Goal: Find specific page/section: Find specific page/section

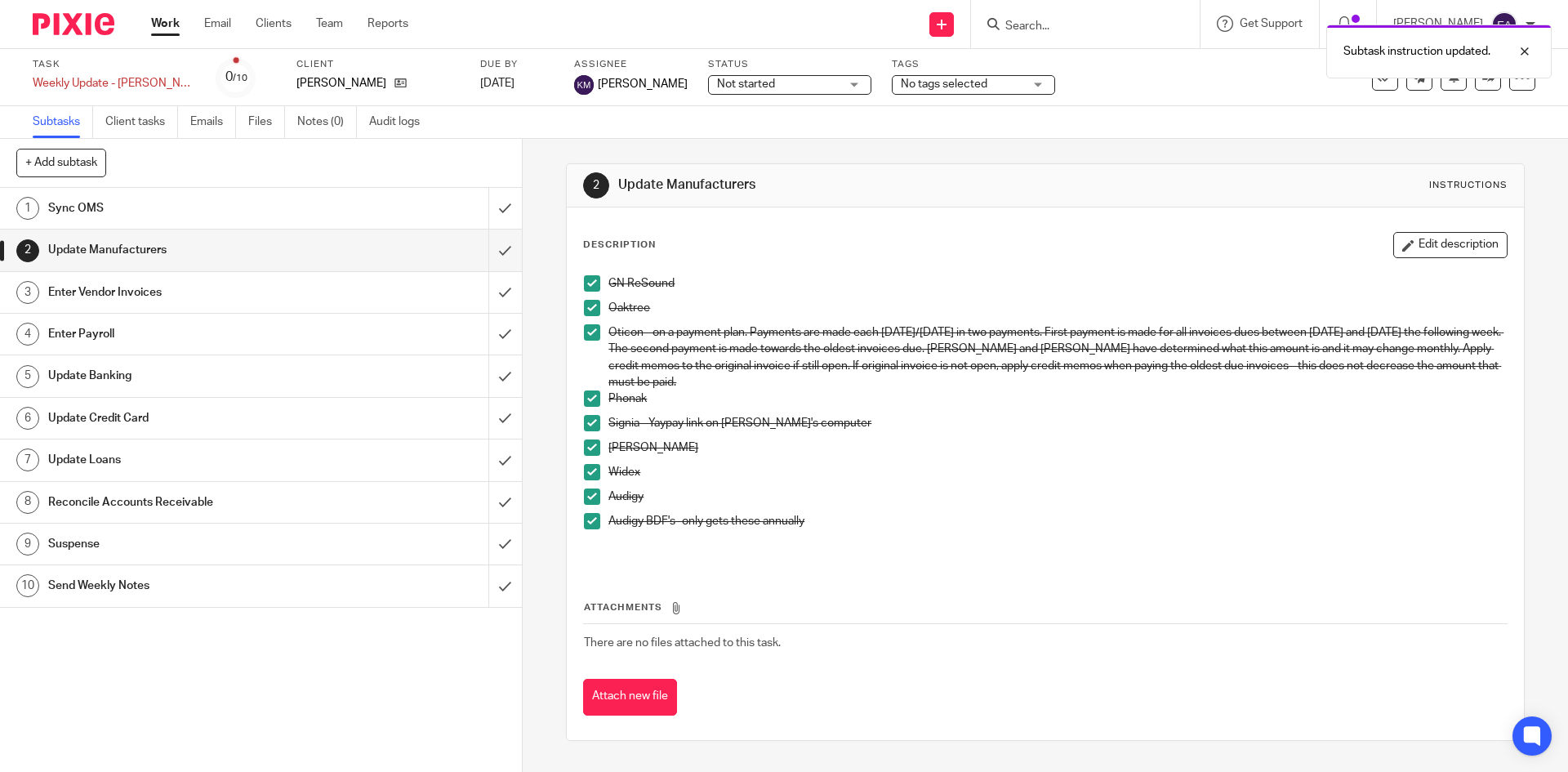
click at [1098, 26] on div "Subtask instruction updated." at bounding box center [1168, 47] width 768 height 62
click at [1049, 25] on div "Subtask instruction updated." at bounding box center [1168, 47] width 768 height 62
click at [1036, 23] on div "Subtask instruction updated." at bounding box center [1168, 47] width 768 height 62
click at [1108, 24] on div "Subtask instruction updated." at bounding box center [1168, 47] width 768 height 62
click at [1530, 52] on div at bounding box center [1513, 51] width 44 height 20
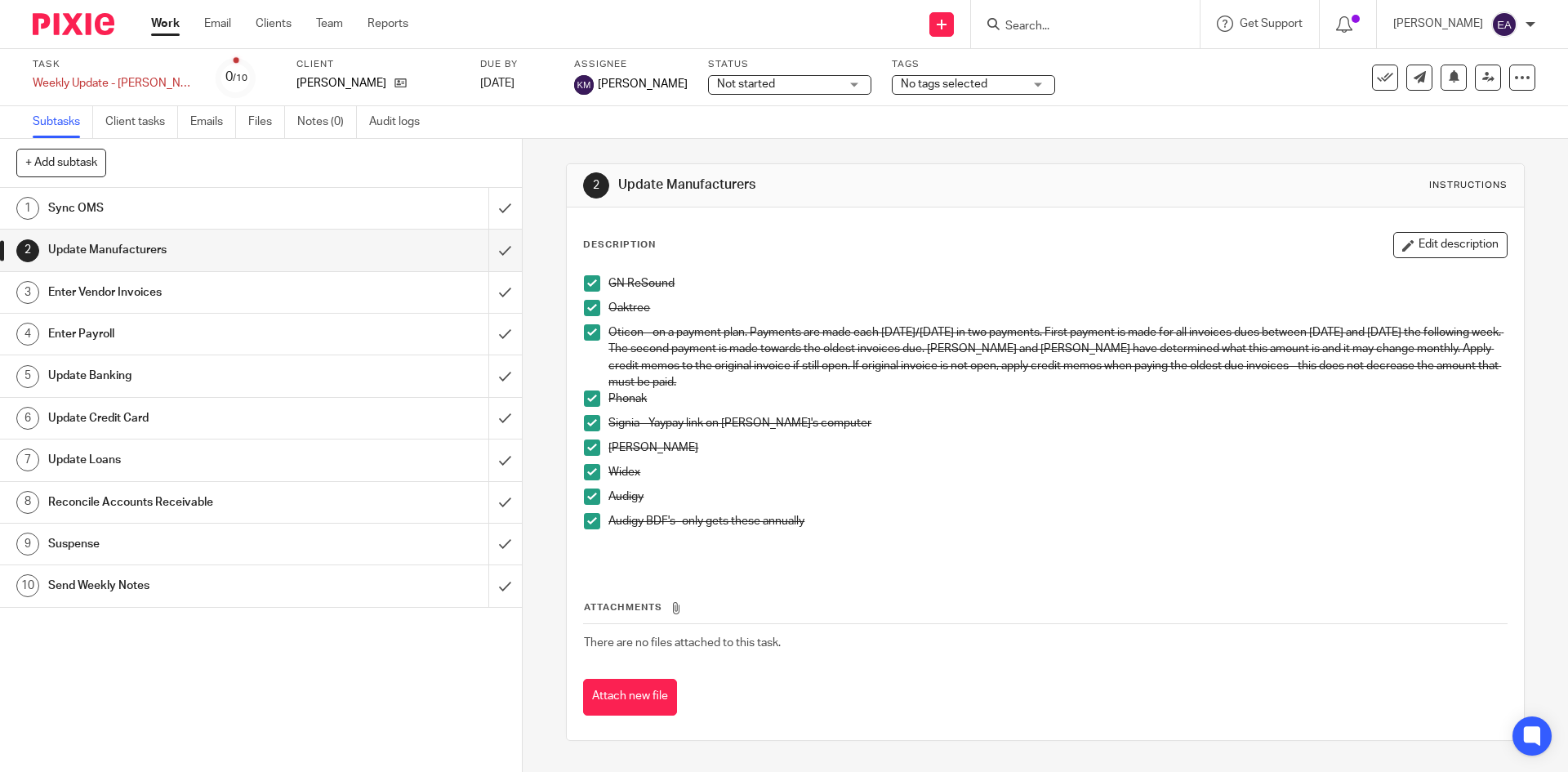
drag, startPoint x: 1111, startPoint y: 19, endPoint x: 1085, endPoint y: 20, distance: 26.0
click at [1102, 20] on input "Search" at bounding box center [1077, 27] width 147 height 15
type input "beay"
click at [1072, 61] on link at bounding box center [1101, 63] width 202 height 25
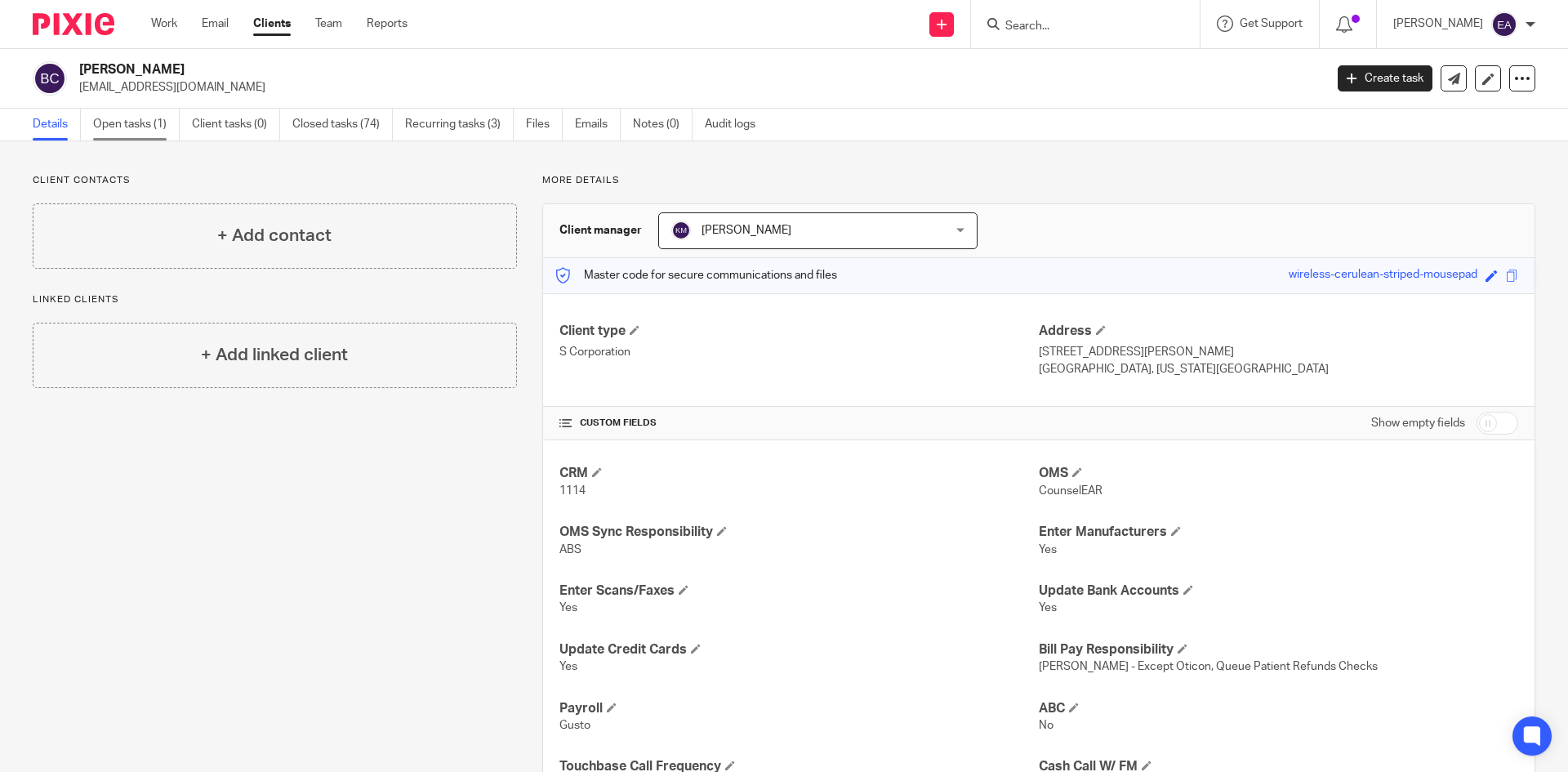
click at [135, 118] on link "Open tasks (1)" at bounding box center [136, 124] width 87 height 32
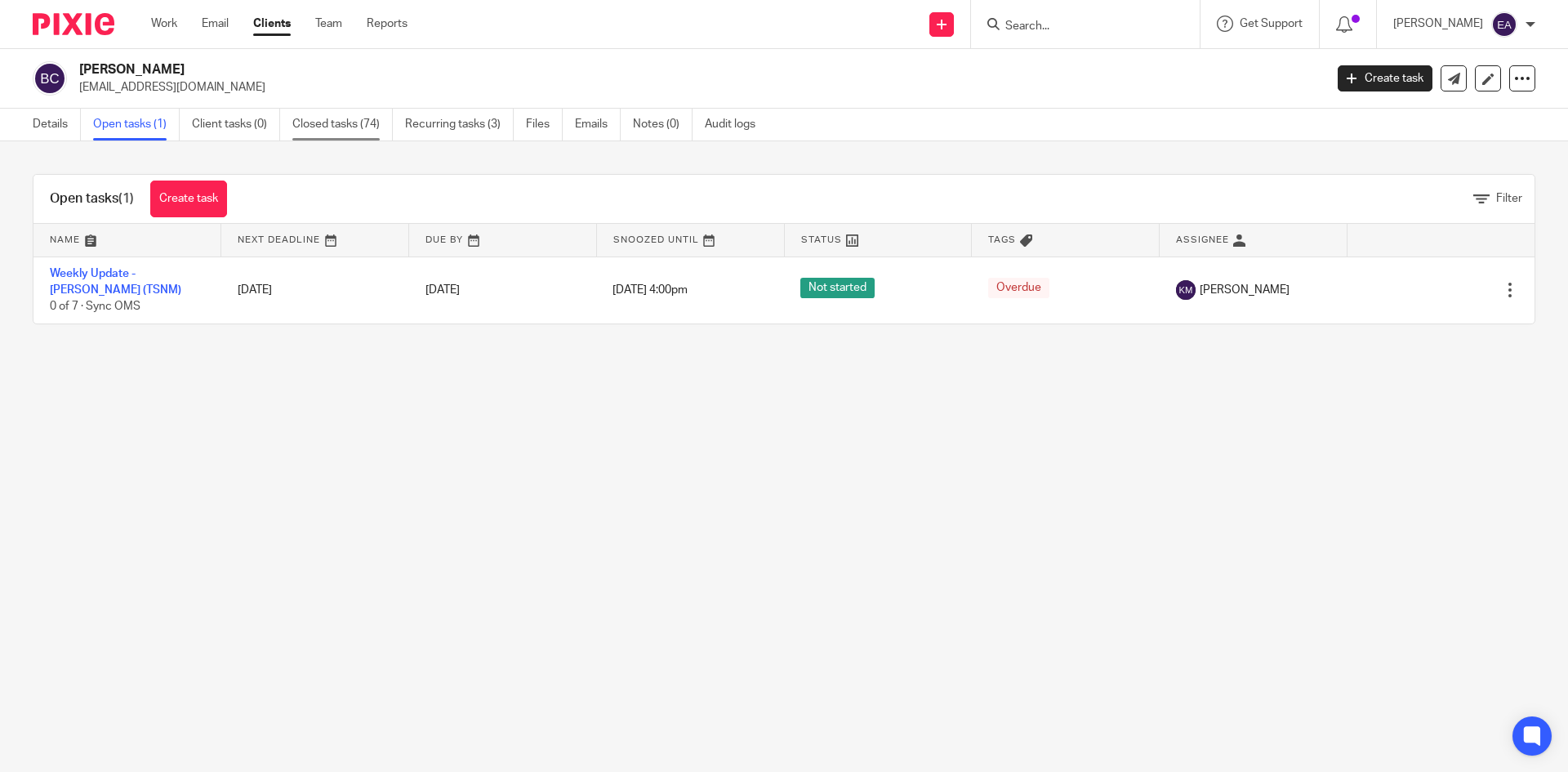
click at [307, 119] on link "Closed tasks (74)" at bounding box center [343, 124] width 101 height 32
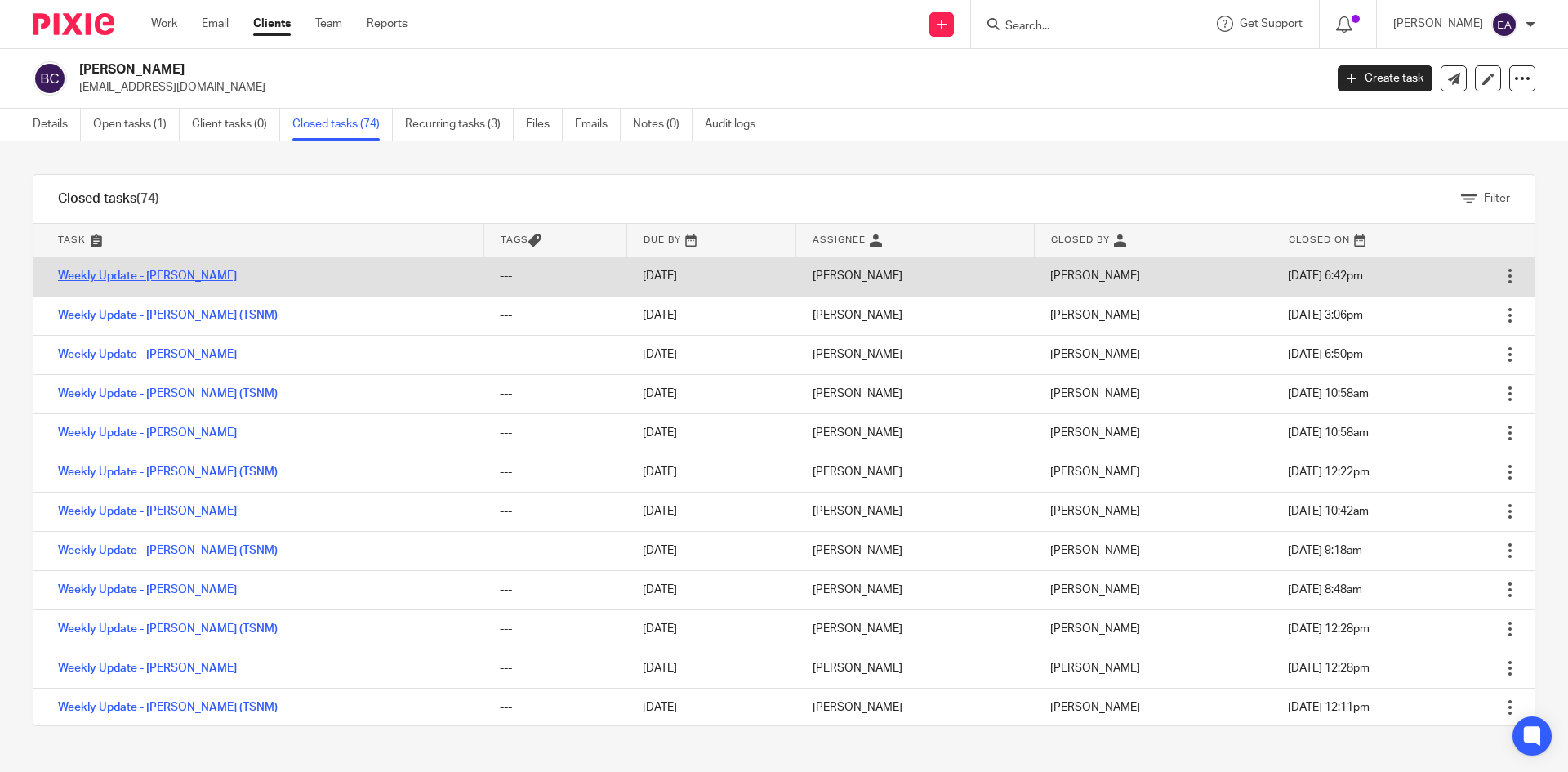
click at [151, 271] on link "Weekly Update - [PERSON_NAME]" at bounding box center [147, 276] width 179 height 12
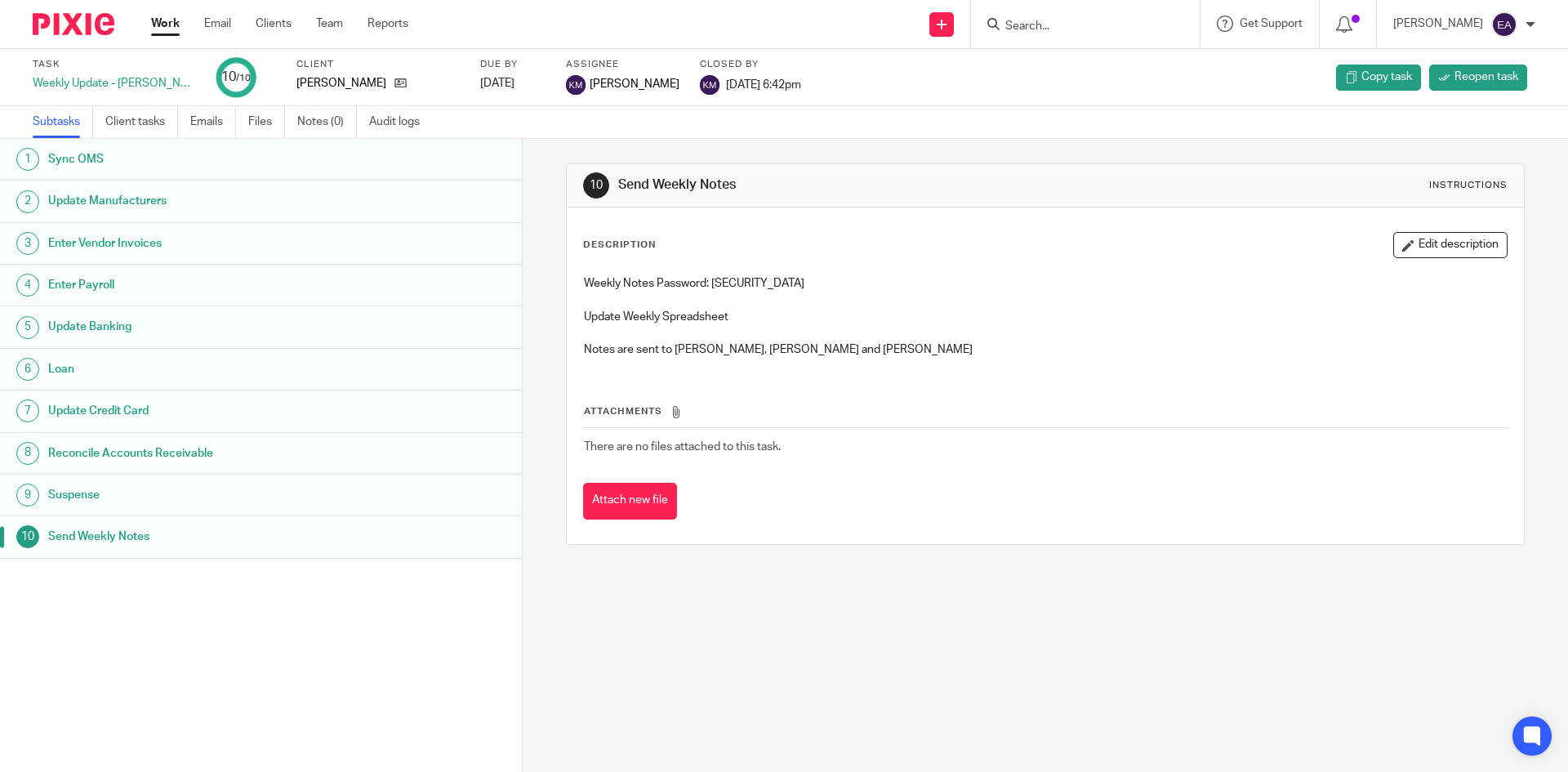
click at [100, 158] on h1 "Sync OMS" at bounding box center [200, 159] width 305 height 25
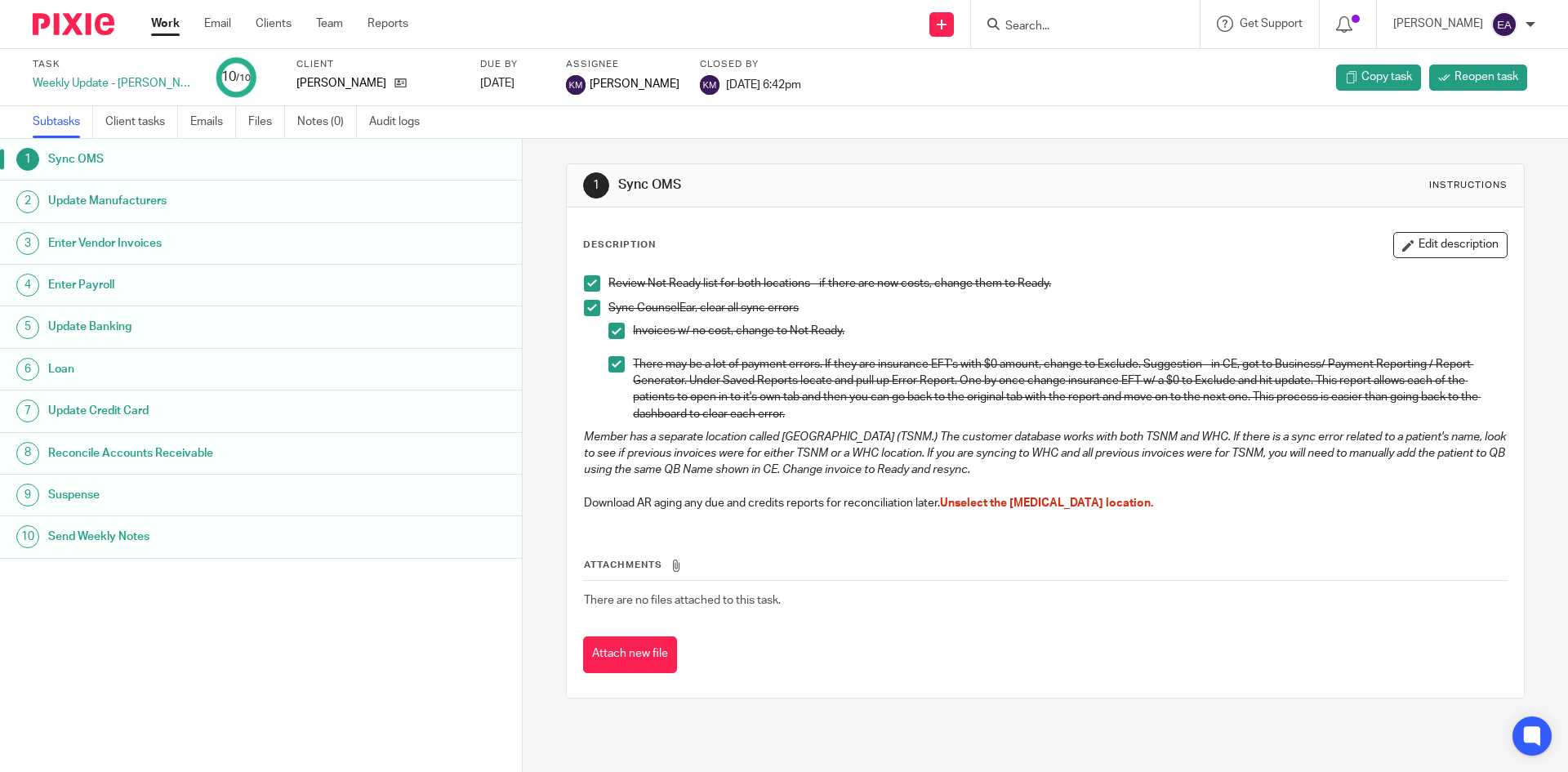
click at [106, 196] on h1 "Update Manufacturers" at bounding box center [200, 200] width 305 height 25
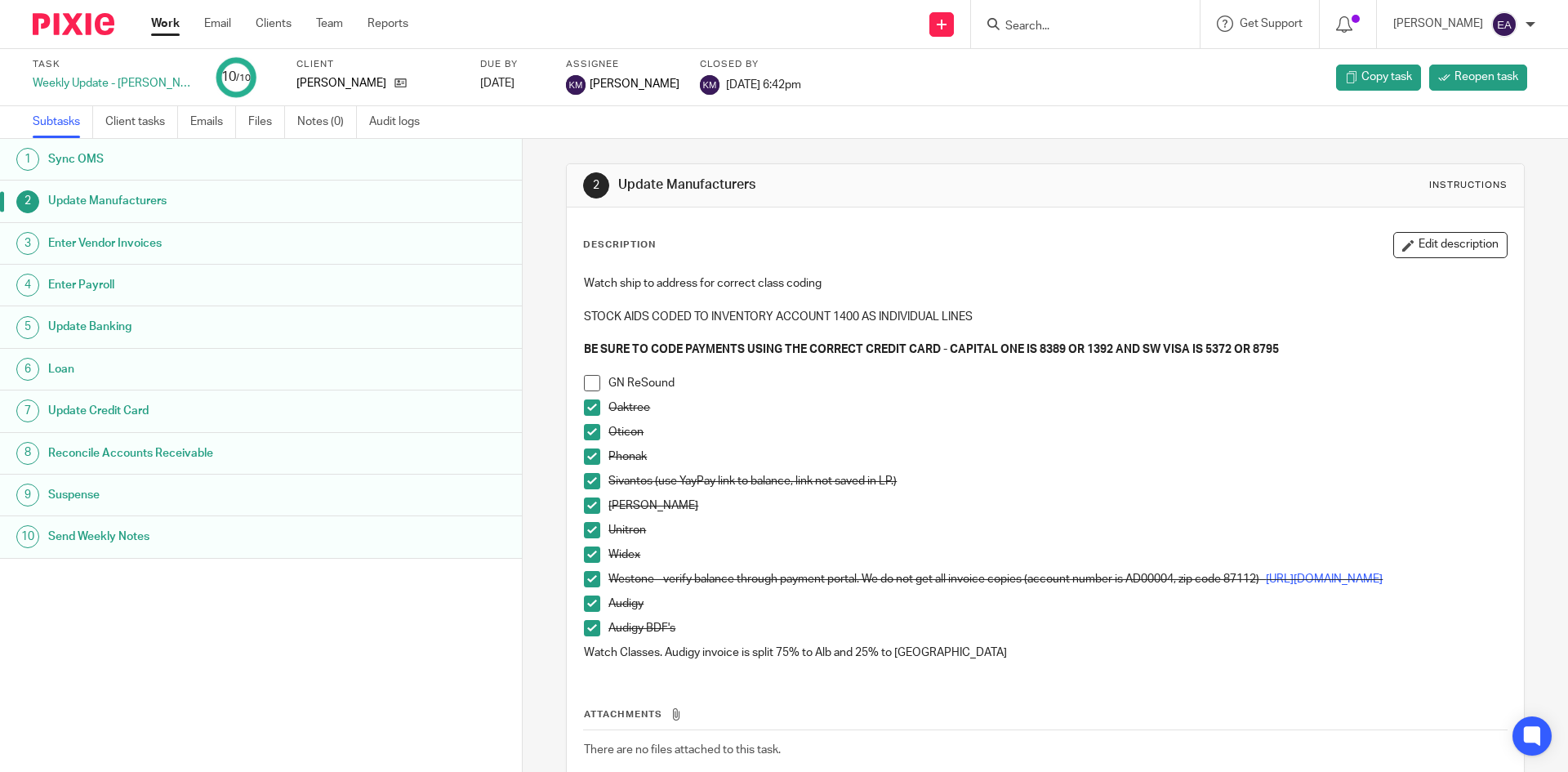
click at [592, 409] on span at bounding box center [591, 407] width 17 height 17
click at [590, 426] on span at bounding box center [591, 431] width 17 height 17
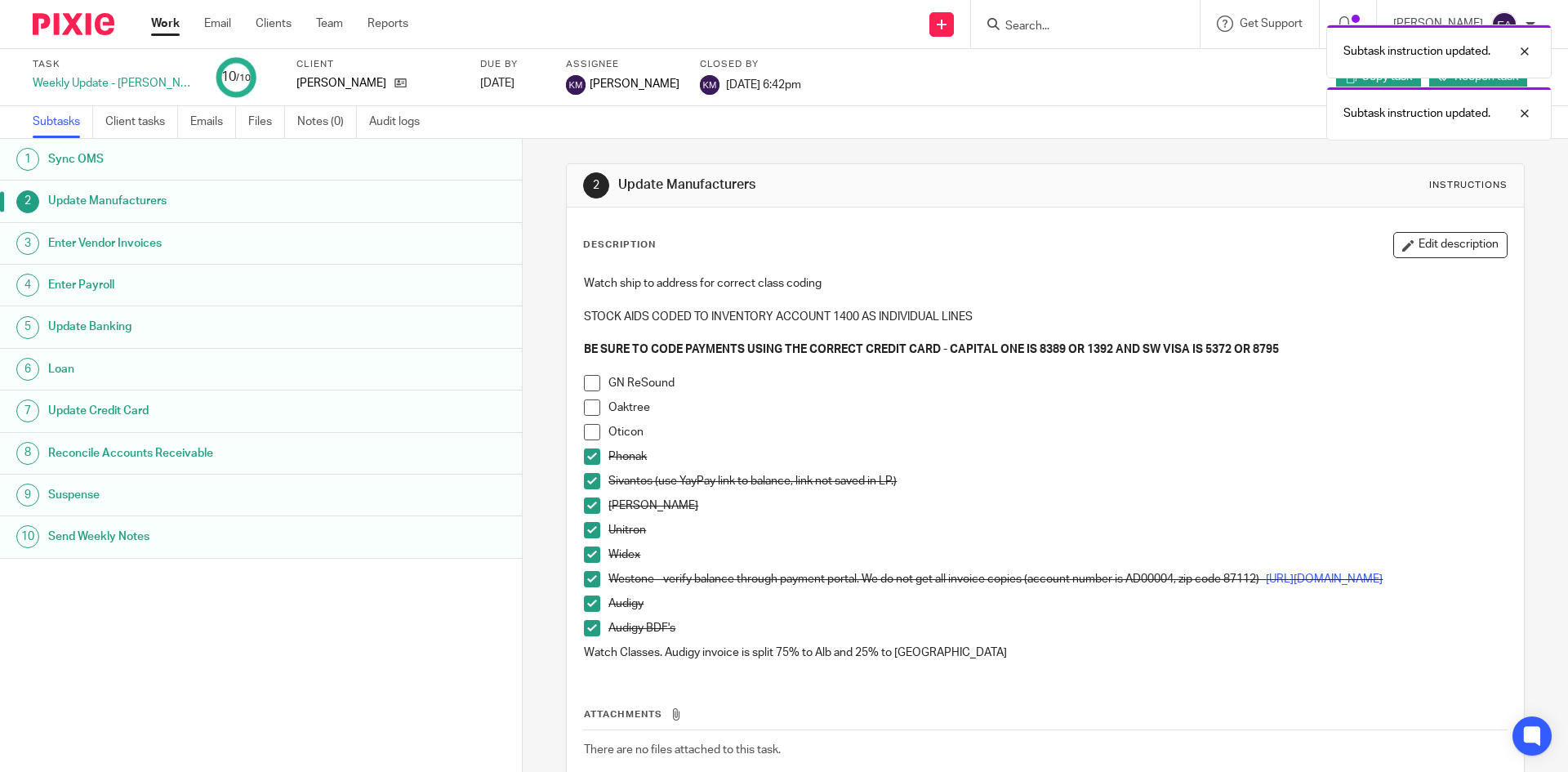
click at [589, 454] on span at bounding box center [591, 456] width 17 height 17
click at [590, 479] on span at bounding box center [591, 481] width 17 height 17
click at [588, 505] on span at bounding box center [591, 505] width 17 height 17
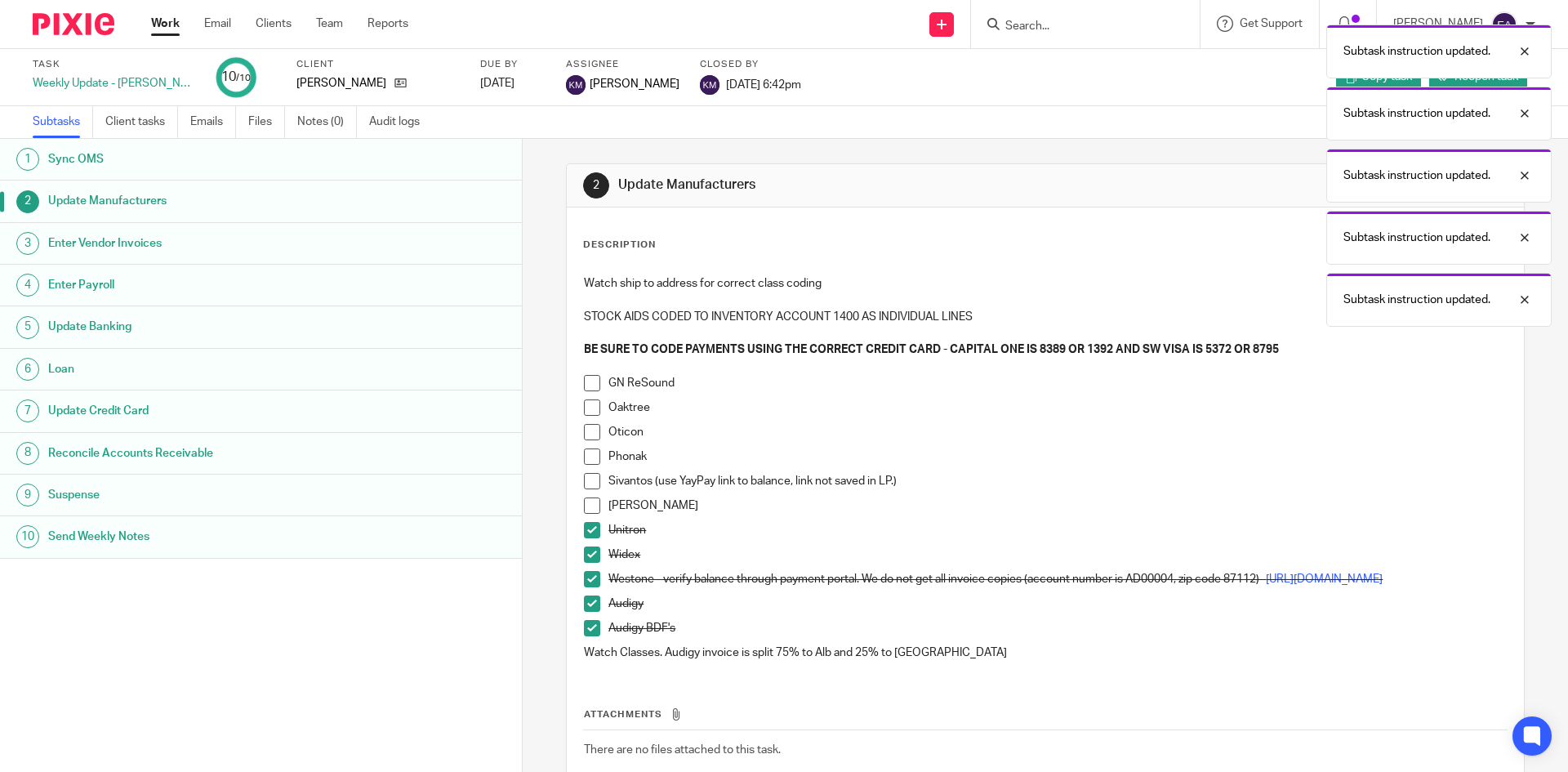
click at [588, 529] on span at bounding box center [591, 530] width 17 height 17
click at [588, 551] on span at bounding box center [591, 554] width 17 height 17
click at [588, 579] on span at bounding box center [591, 579] width 17 height 17
click at [590, 636] on span at bounding box center [591, 628] width 17 height 17
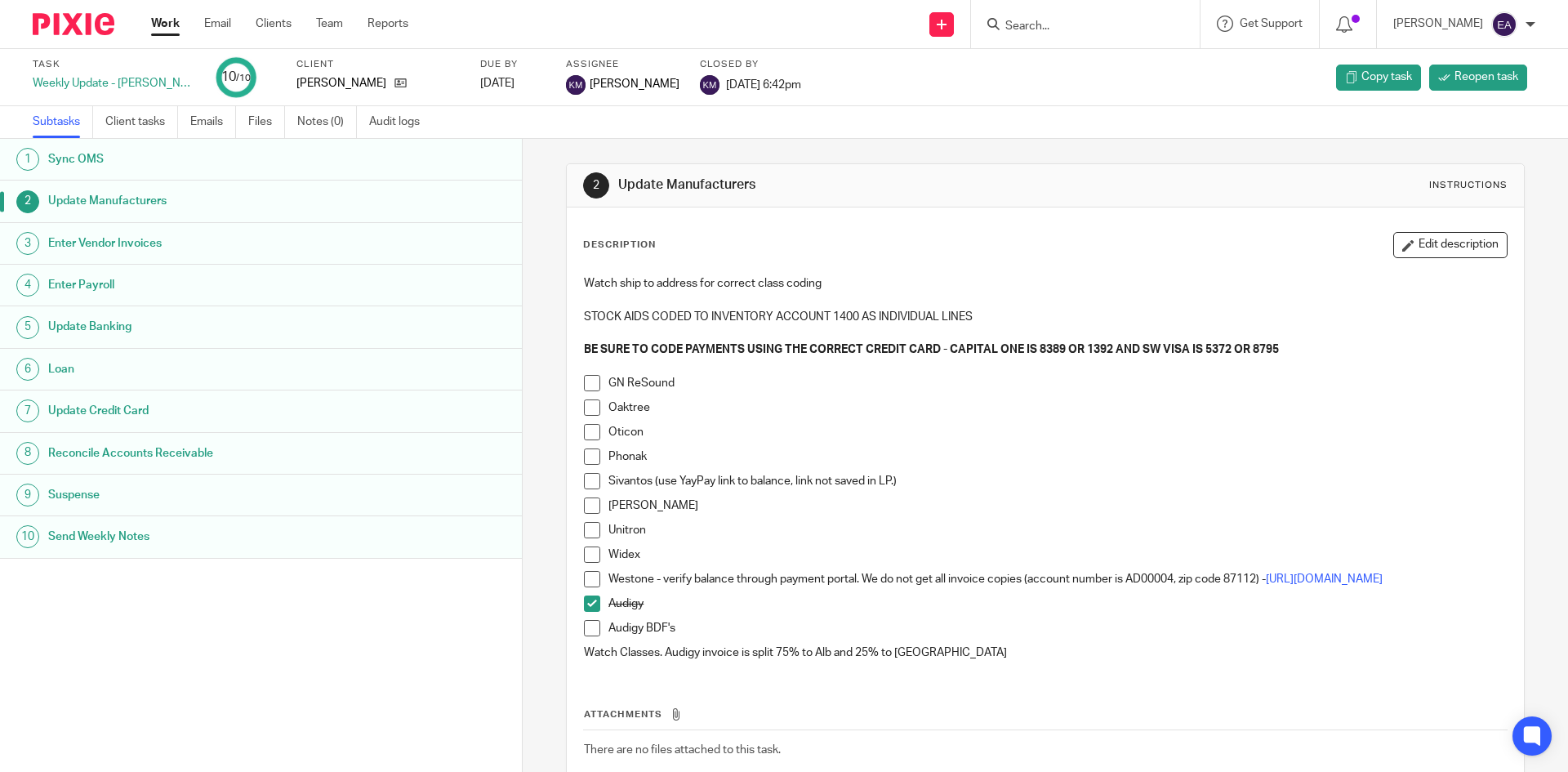
click at [584, 408] on span at bounding box center [591, 407] width 17 height 17
click at [591, 428] on span at bounding box center [591, 431] width 17 height 17
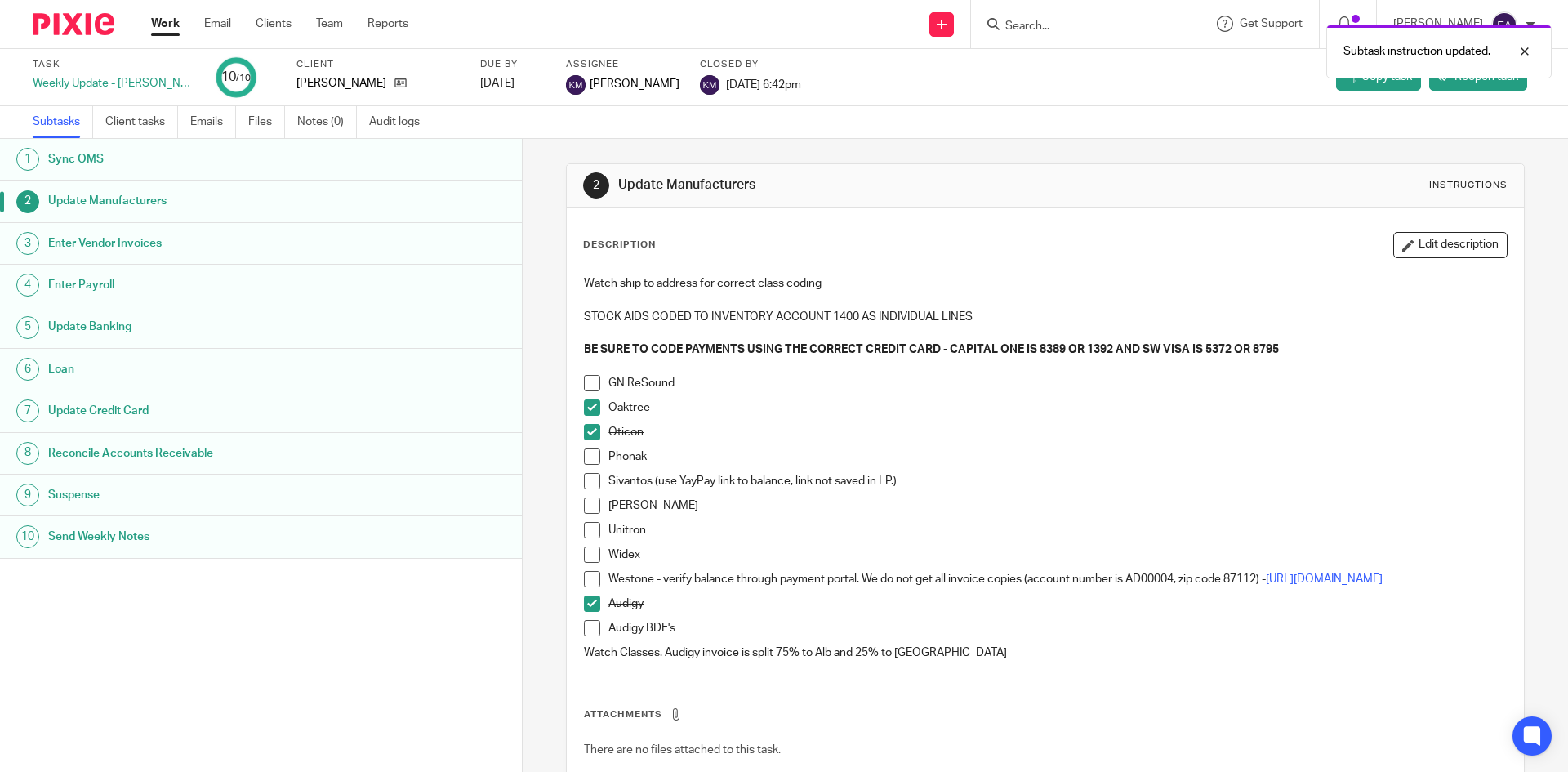
click at [584, 461] on span at bounding box center [591, 456] width 17 height 17
click at [584, 506] on span at bounding box center [591, 505] width 17 height 17
click at [585, 536] on span at bounding box center [591, 530] width 17 height 17
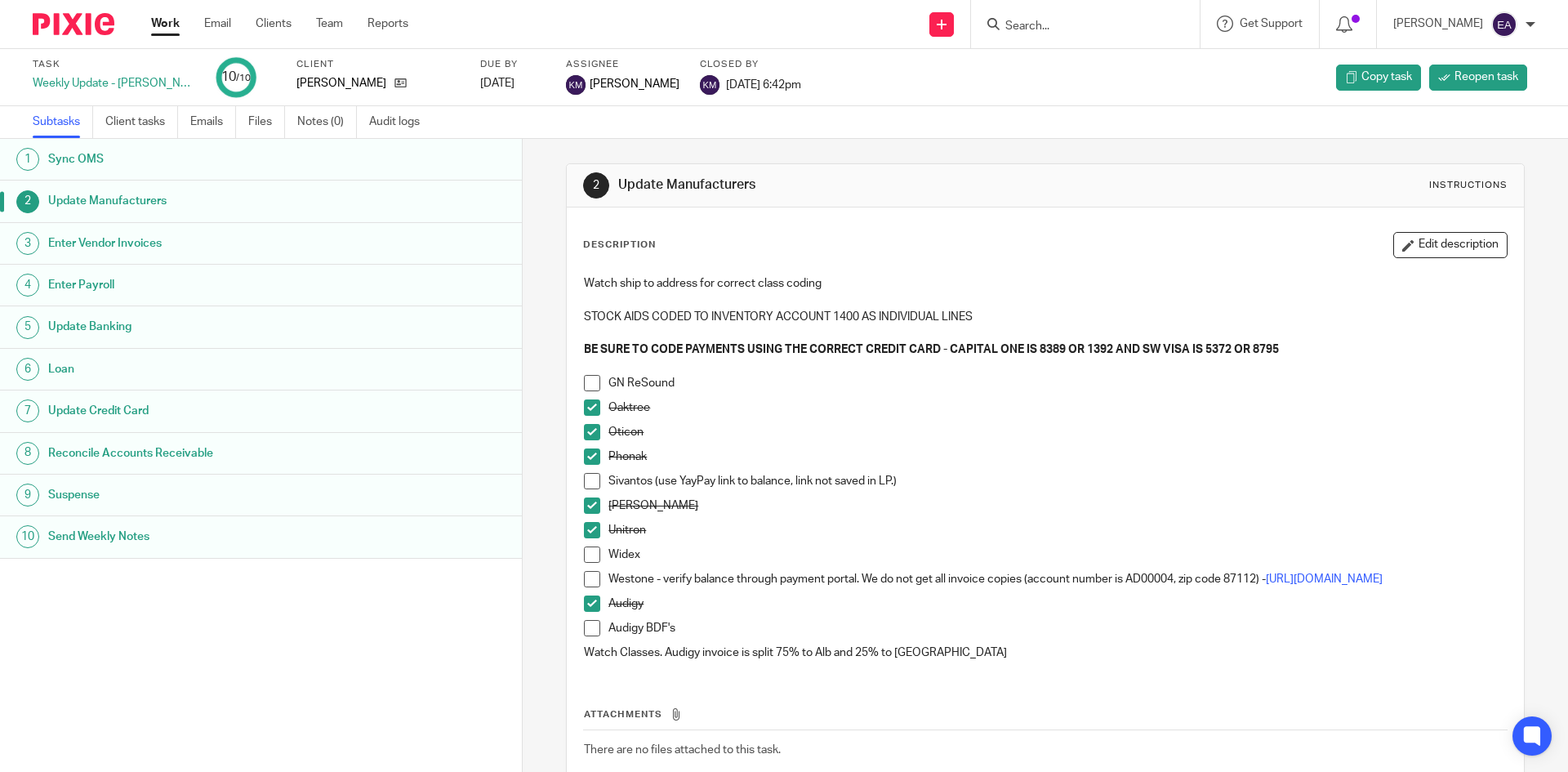
click at [585, 559] on span at bounding box center [591, 554] width 17 height 17
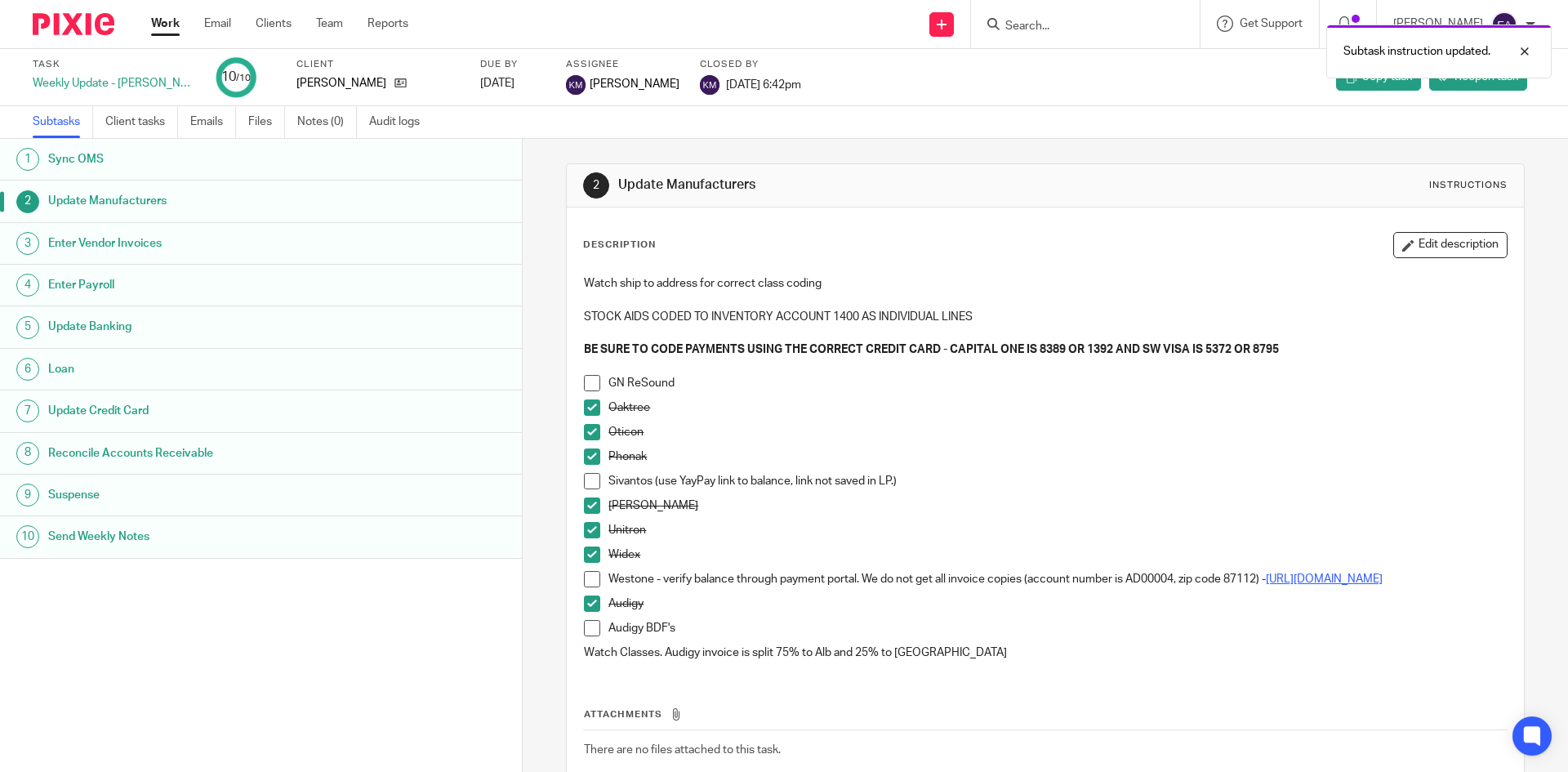
click at [1266, 584] on link "[URL][DOMAIN_NAME]" at bounding box center [1324, 579] width 117 height 12
click at [584, 580] on span at bounding box center [591, 579] width 17 height 17
